Goal: Use online tool/utility: Use online tool/utility

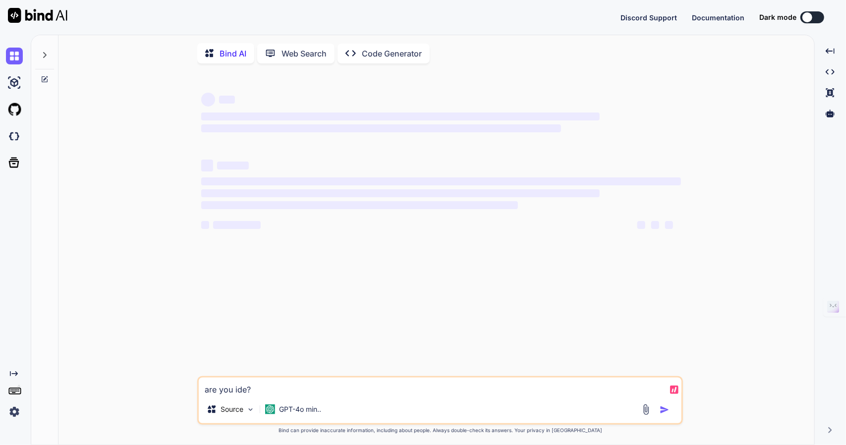
type textarea "x"
click at [819, 17] on button at bounding box center [812, 17] width 24 height 12
click at [15, 410] on img at bounding box center [14, 411] width 17 height 17
type textarea "x"
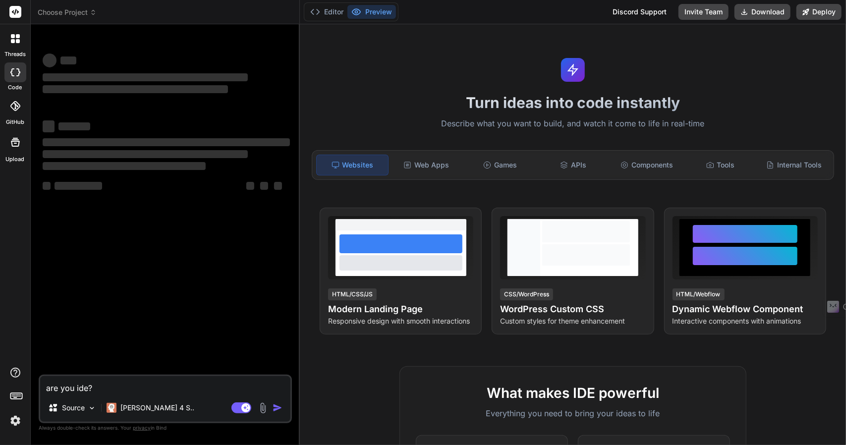
click at [16, 421] on img at bounding box center [15, 420] width 17 height 17
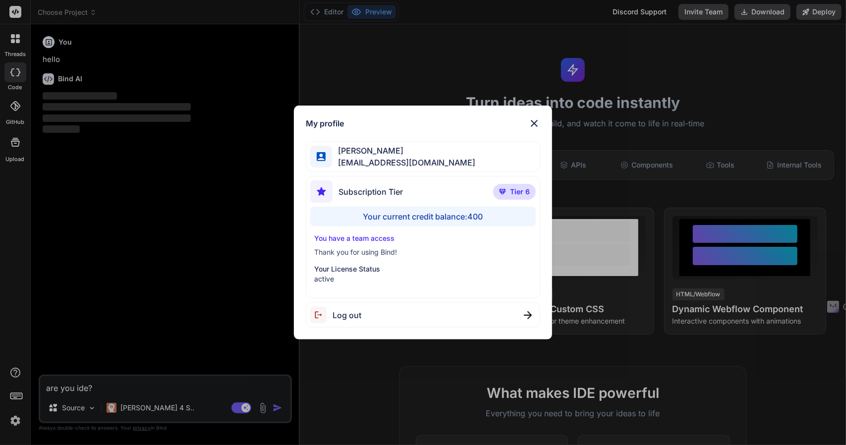
click at [256, 383] on div "My profile Nick AL nickolus442034@gmail.com Subscription Tier Tier 6 Your curre…" at bounding box center [423, 222] width 846 height 445
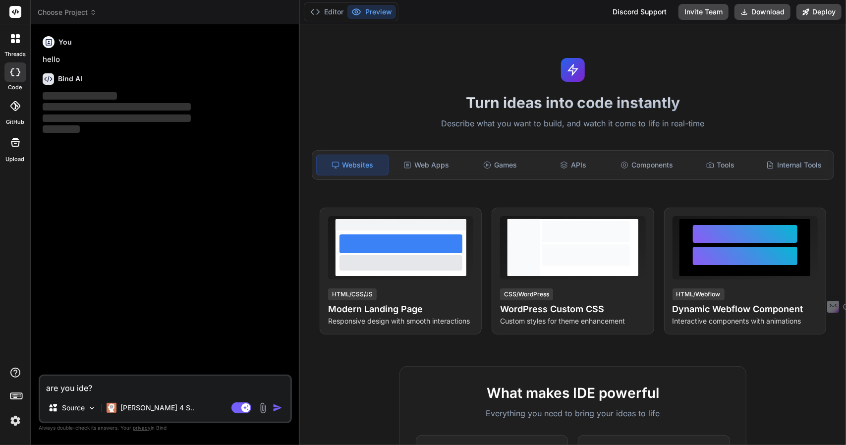
click at [277, 411] on img "button" at bounding box center [277, 408] width 10 height 10
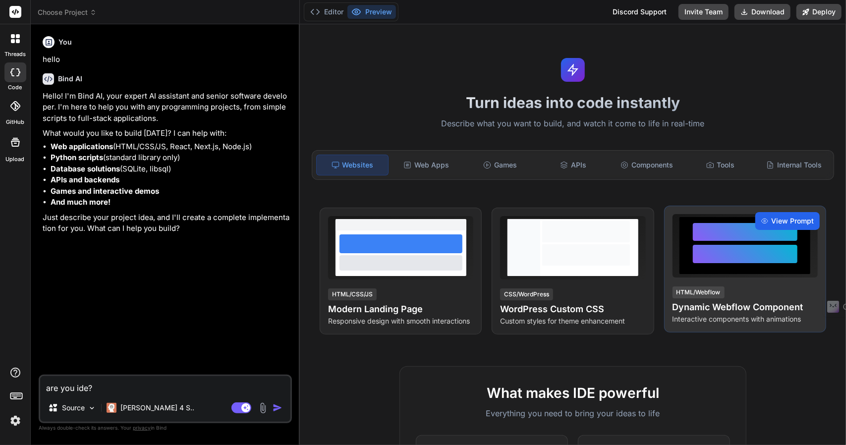
click at [769, 213] on div "View Prompt" at bounding box center [787, 221] width 64 height 18
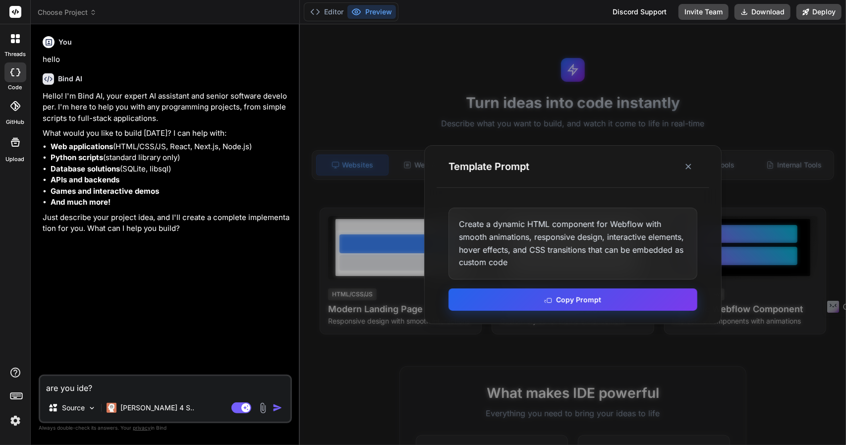
click at [579, 302] on button "Copy Prompt" at bounding box center [572, 299] width 249 height 22
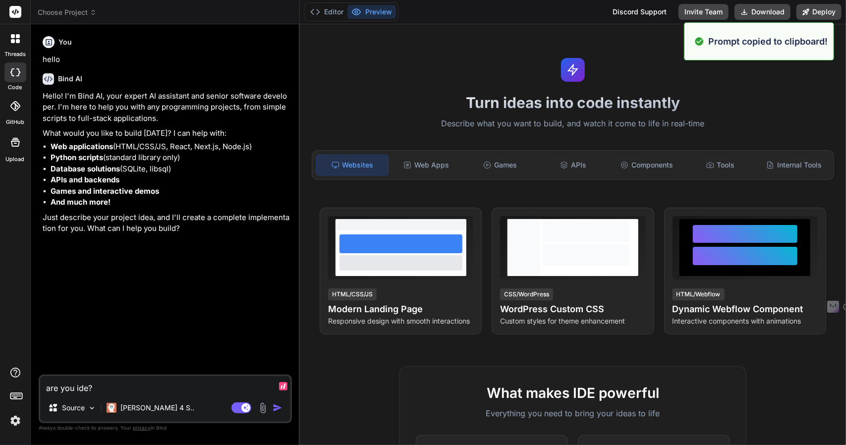
drag, startPoint x: 103, startPoint y: 391, endPoint x: 0, endPoint y: 400, distance: 102.9
click at [0, 400] on div "Prompt copied to clipboard! threads code GitHub Upload Choose Project Created w…" at bounding box center [423, 222] width 846 height 445
paste textarea "Create a dynamic HTML component for Webflow with smooth animations, responsive …"
type textarea "x"
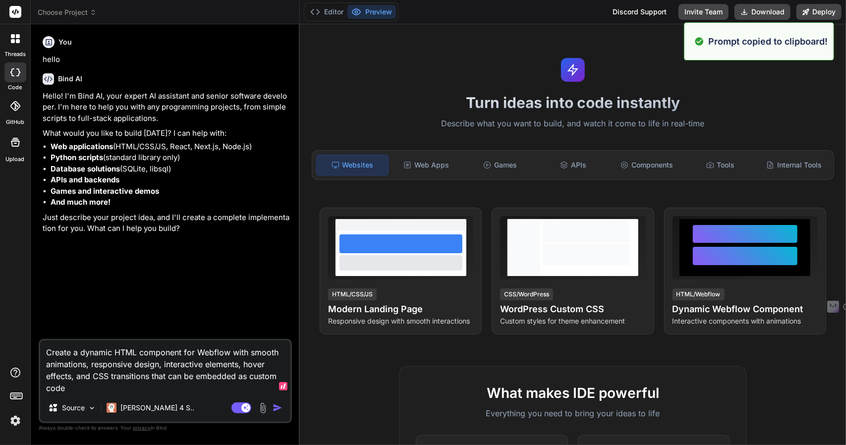
type textarea "Create a dynamic HTML component for Webflow with smooth animations, responsive …"
click at [280, 404] on img "button" at bounding box center [277, 408] width 10 height 10
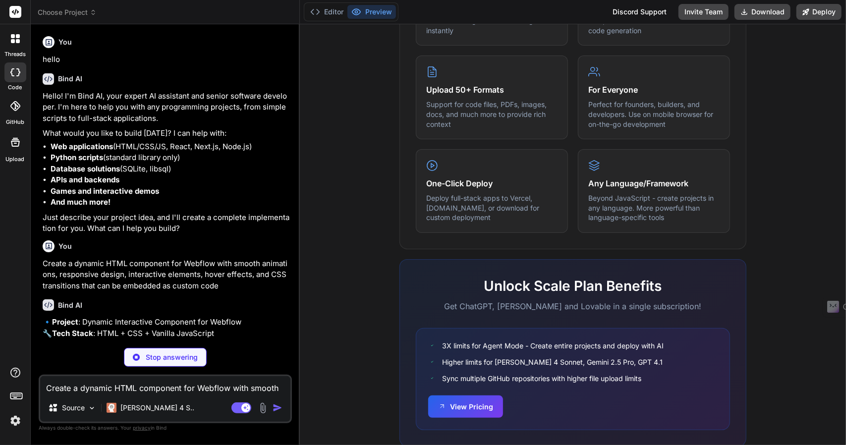
scroll to position [506, 0]
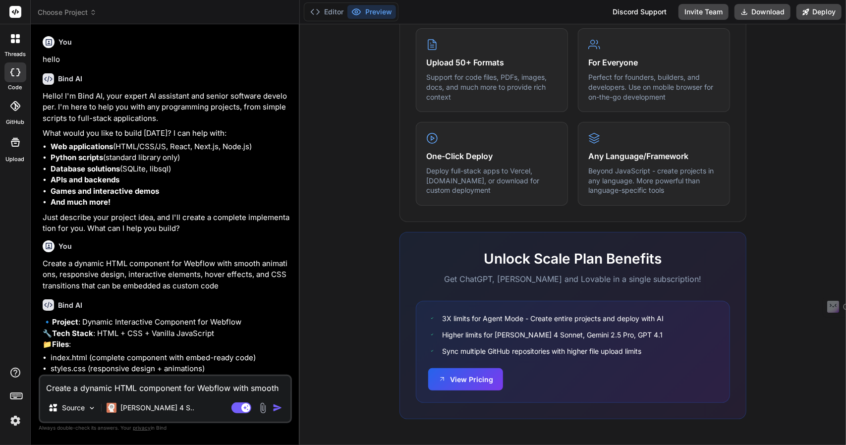
type textarea "x"
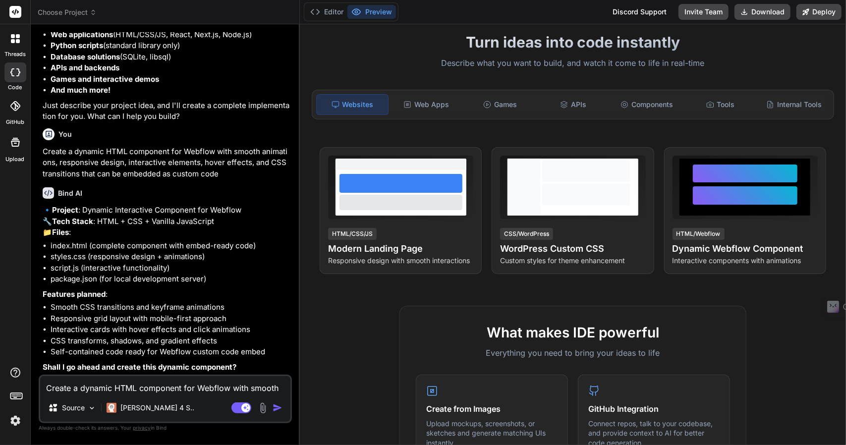
scroll to position [134, 0]
click at [99, 391] on textarea "Create a dynamic HTML component for Webflow with smooth animations, responsive …" at bounding box center [165, 385] width 250 height 18
type textarea "x"
type textarea "y"
type textarea "x"
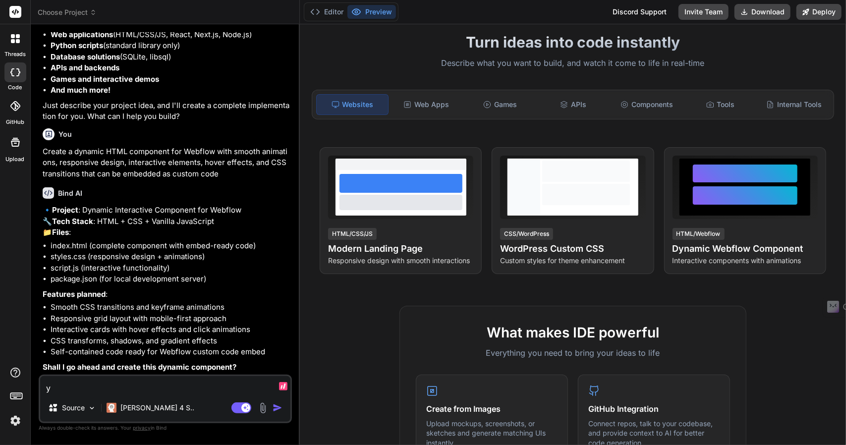
type textarea "ye"
type textarea "x"
type textarea "yes"
type textarea "x"
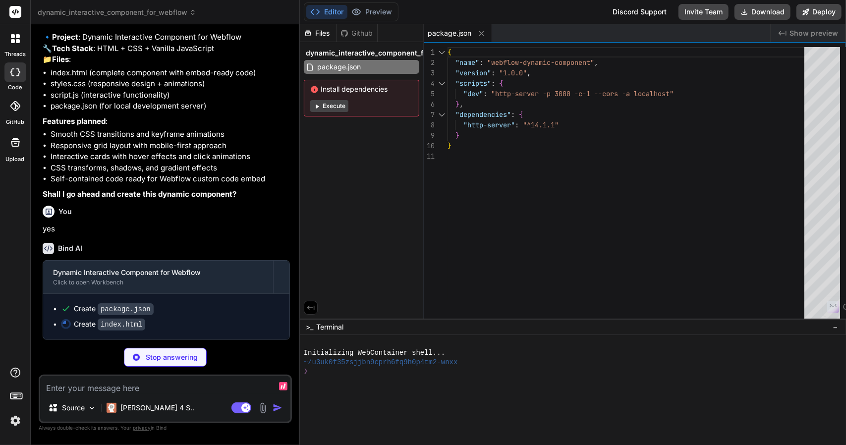
scroll to position [305, 0]
click at [335, 108] on button "Execute" at bounding box center [329, 106] width 38 height 12
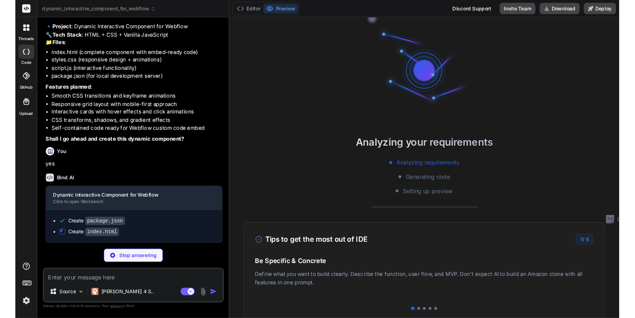
scroll to position [83, 0]
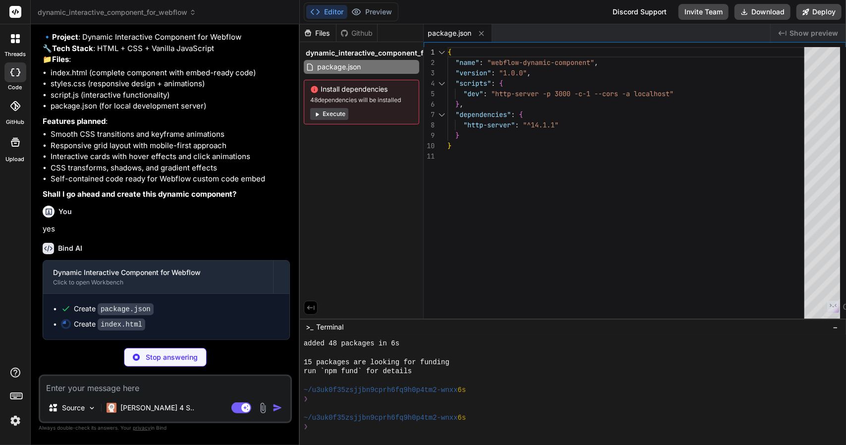
type textarea "x"
type textarea "</div> <script src="script.js"></script> </body> </html>"
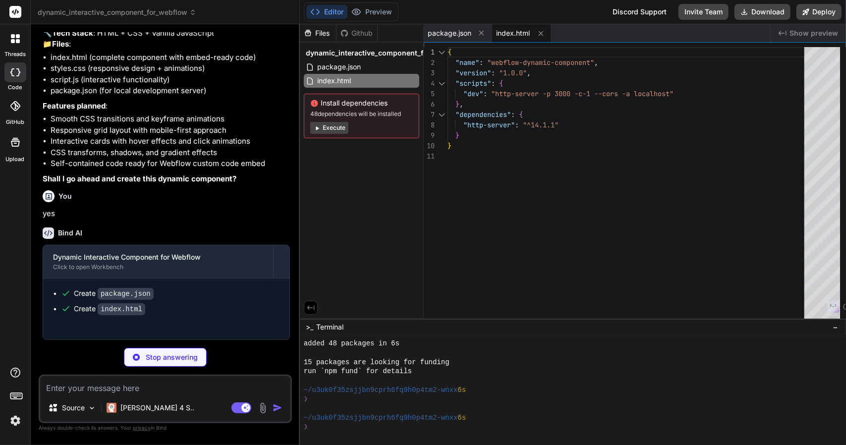
type textarea "x"
type textarea ".card { padding: 1rem; } .progress-section { padding: 1.5rem; } }"
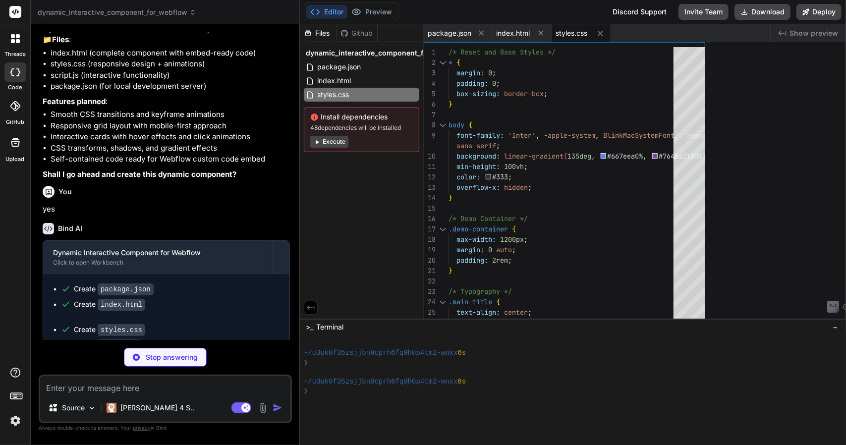
type textarea "x"
type textarea "padding: 1.5rem; } }"
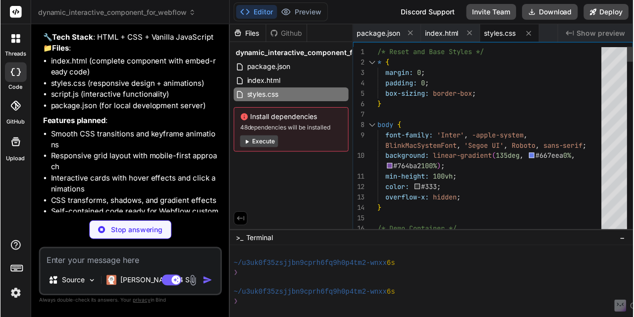
scroll to position [123, 0]
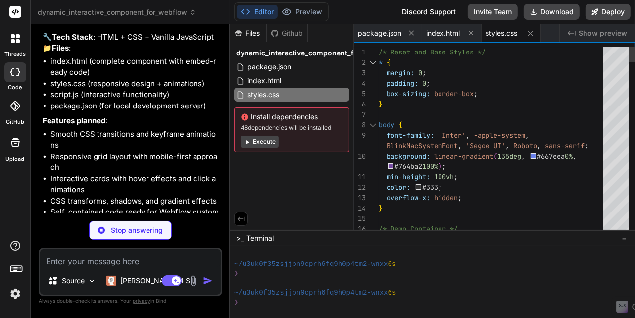
type textarea "x"
type textarea ".progress-section { padding: 1.5rem; } }"
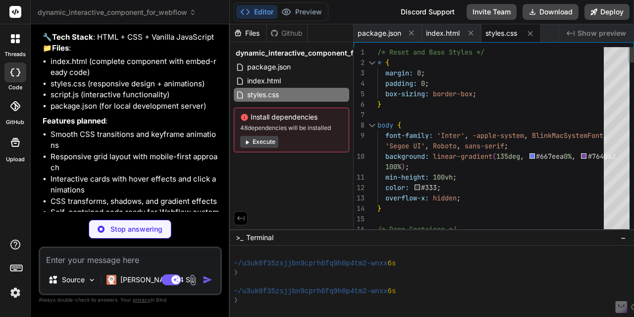
scroll to position [120, 0]
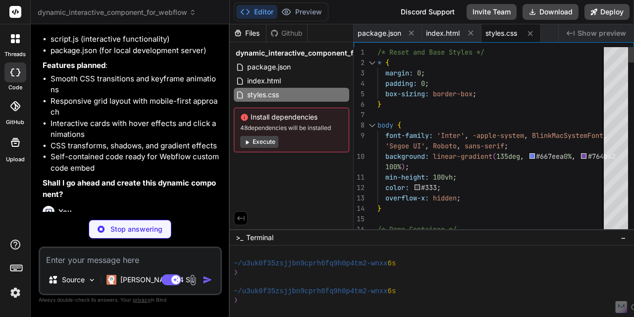
type textarea "x"
type textarea "// Also provide a simple initialization for Webflow embed if (typeof window !==…"
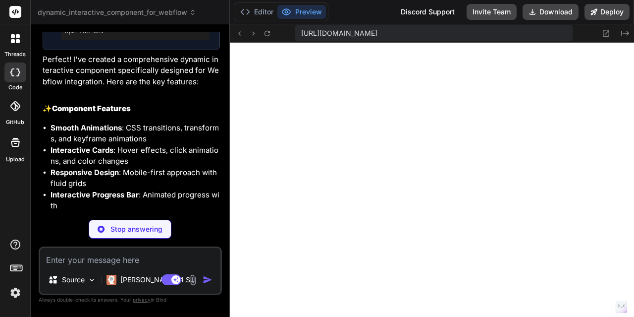
scroll to position [841, 0]
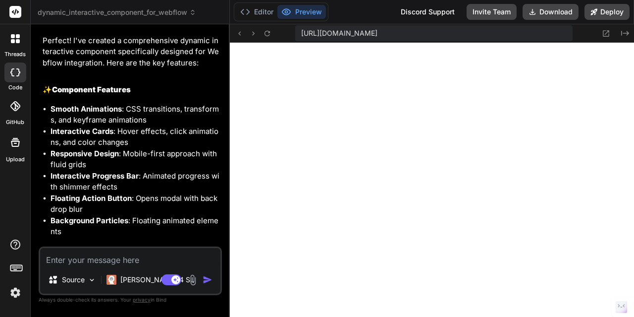
type textarea "x"
